Goal: Transaction & Acquisition: Download file/media

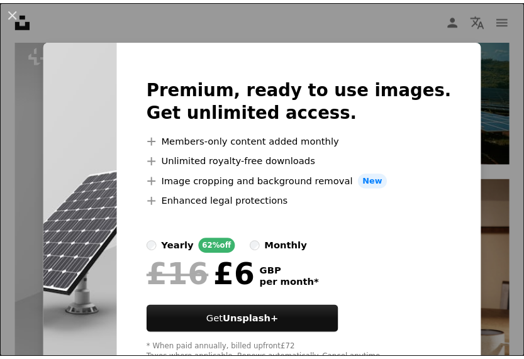
scroll to position [44, 0]
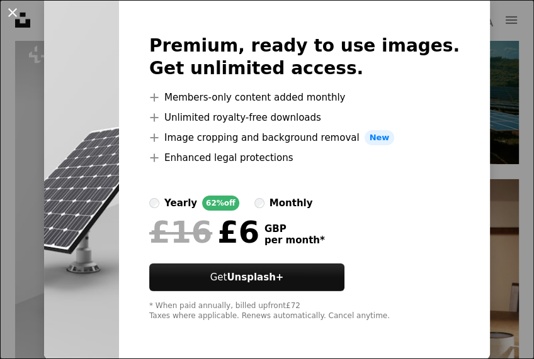
click at [15, 14] on button "An X shape" at bounding box center [12, 12] width 15 height 15
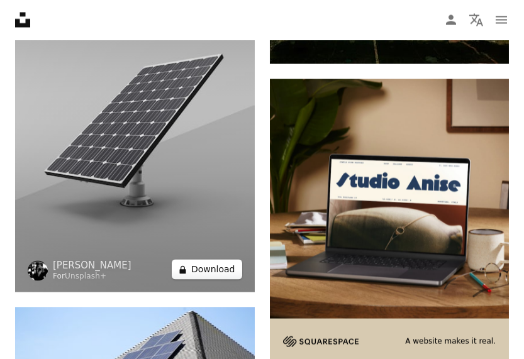
click at [216, 271] on button "A lock Download" at bounding box center [207, 270] width 70 height 20
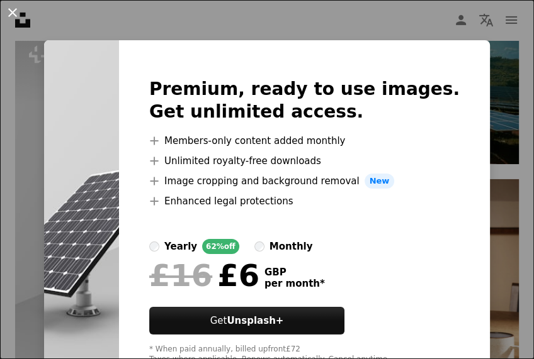
click at [13, 14] on button "An X shape" at bounding box center [12, 12] width 15 height 15
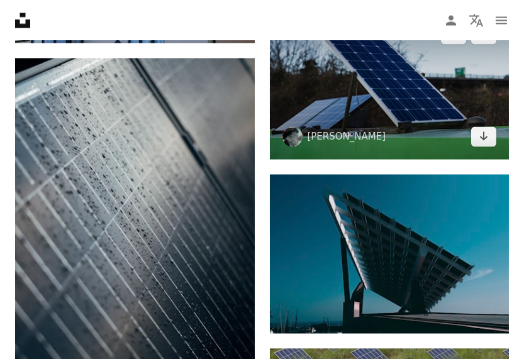
scroll to position [6177, 0]
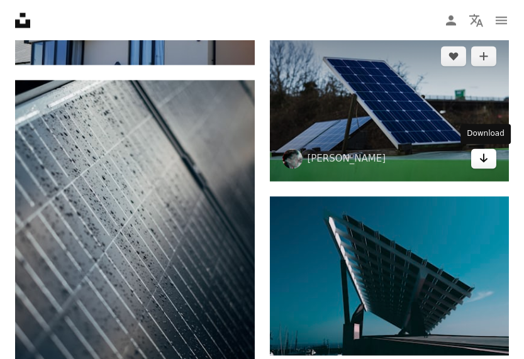
click at [481, 160] on icon "Arrow pointing down" at bounding box center [484, 157] width 10 height 15
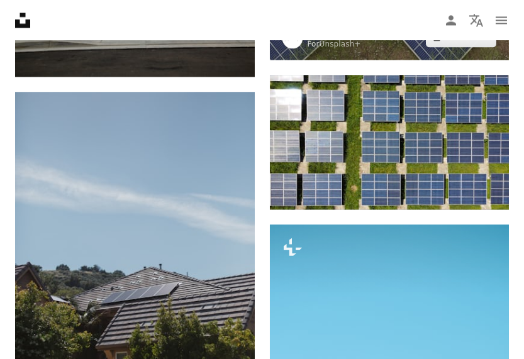
scroll to position [6932, 0]
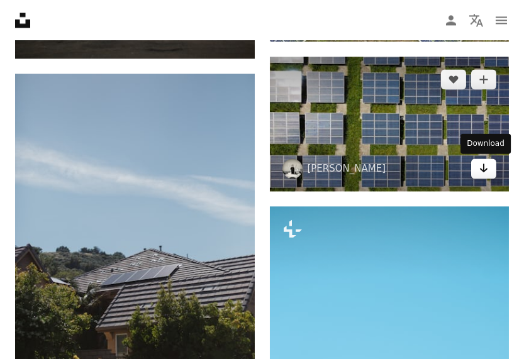
click at [484, 172] on icon "Arrow pointing down" at bounding box center [484, 167] width 10 height 15
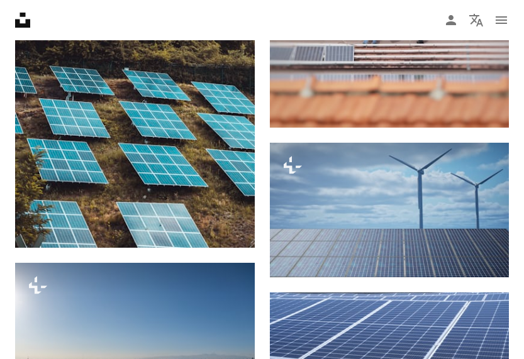
scroll to position [11965, 0]
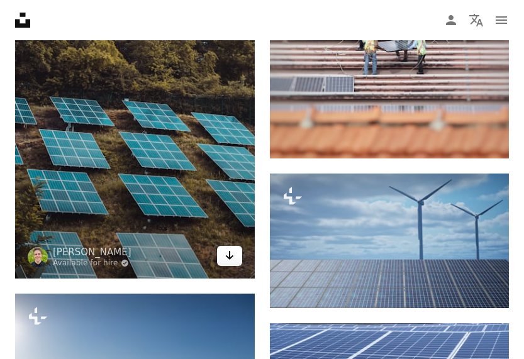
click at [235, 251] on link "Arrow pointing down" at bounding box center [229, 256] width 25 height 20
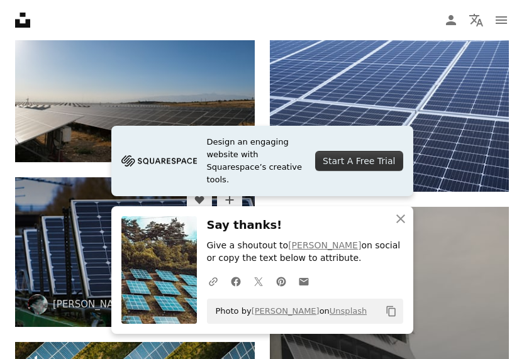
scroll to position [12280, 0]
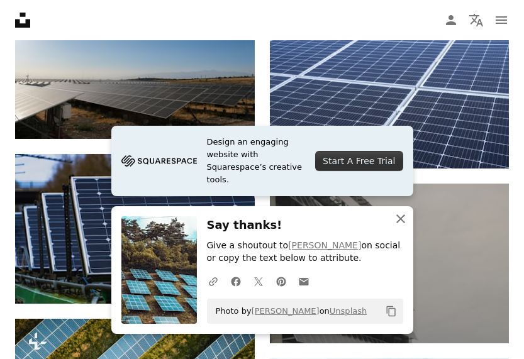
click at [401, 218] on icon "button" at bounding box center [400, 219] width 9 height 9
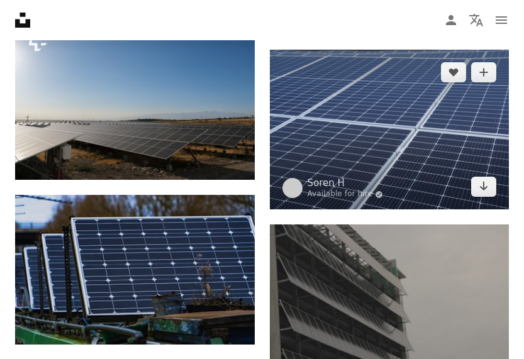
scroll to position [12217, 0]
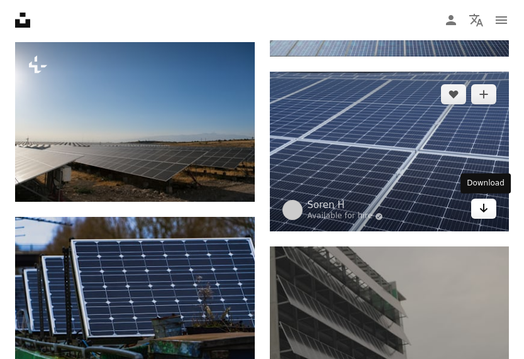
click at [491, 211] on link "Arrow pointing down" at bounding box center [483, 209] width 25 height 20
